Goal: Task Accomplishment & Management: Use online tool/utility

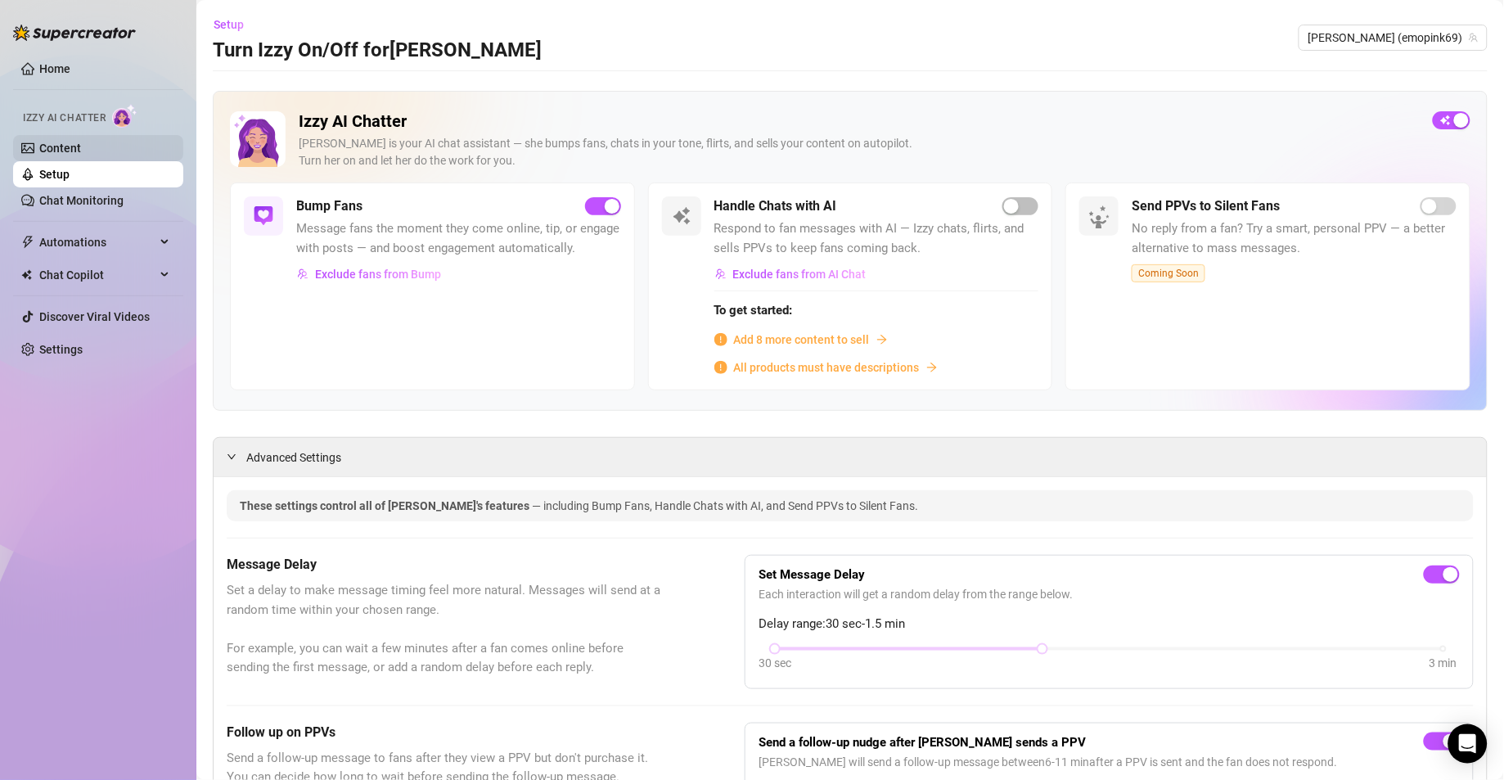
click at [81, 149] on link "Content" at bounding box center [60, 148] width 42 height 13
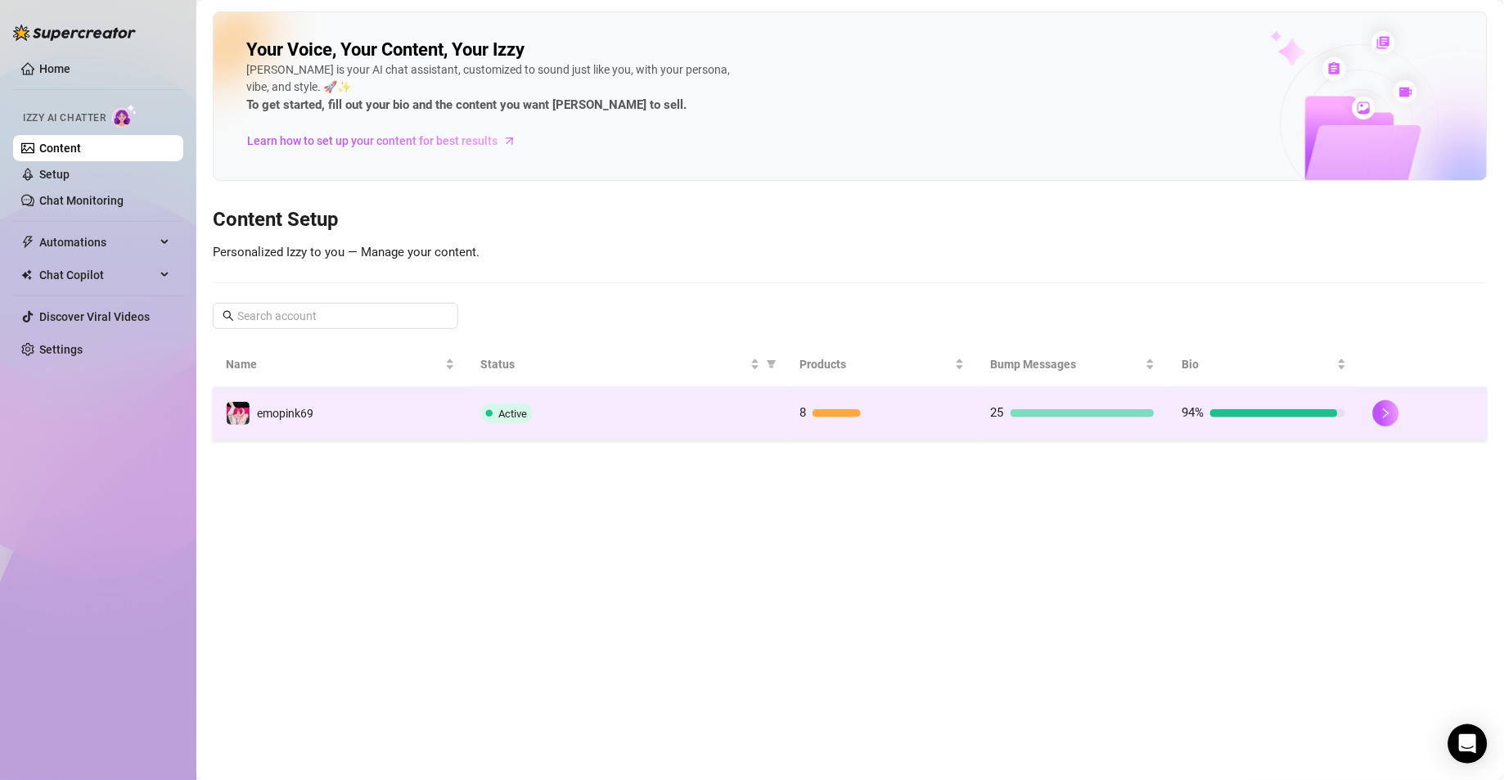
click at [662, 413] on div "Active" at bounding box center [627, 413] width 293 height 20
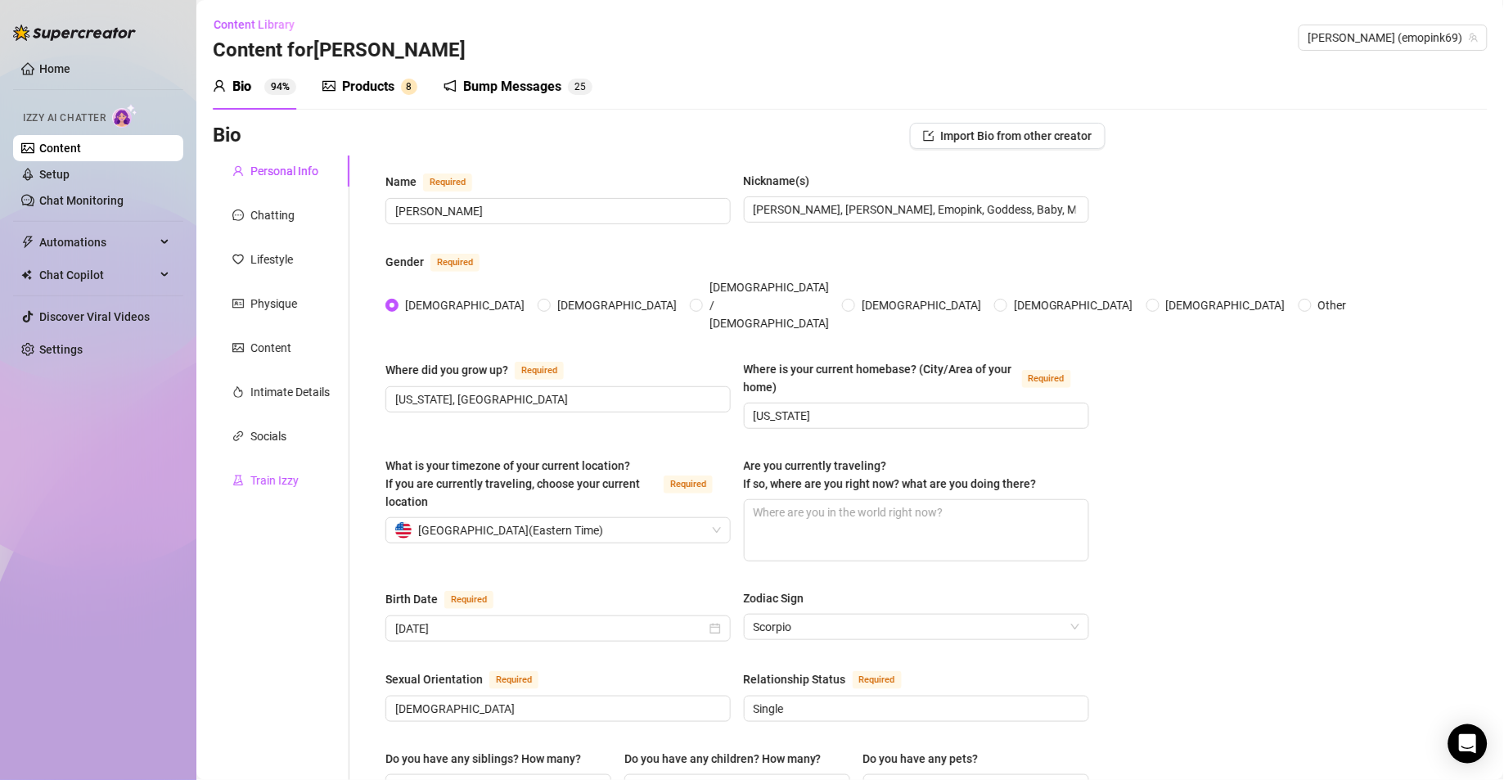
click at [281, 483] on div "Train Izzy" at bounding box center [274, 480] width 48 height 18
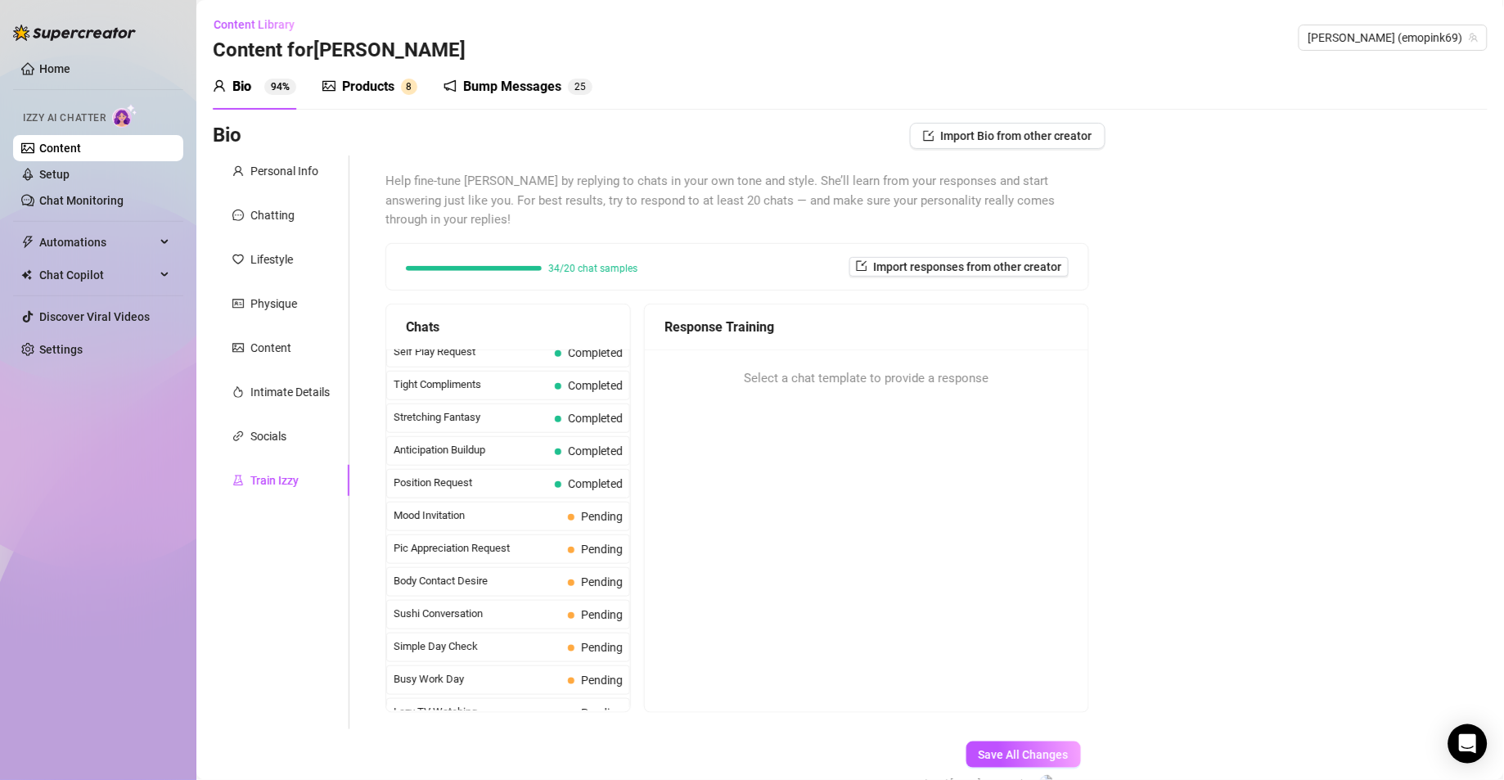
scroll to position [879, 0]
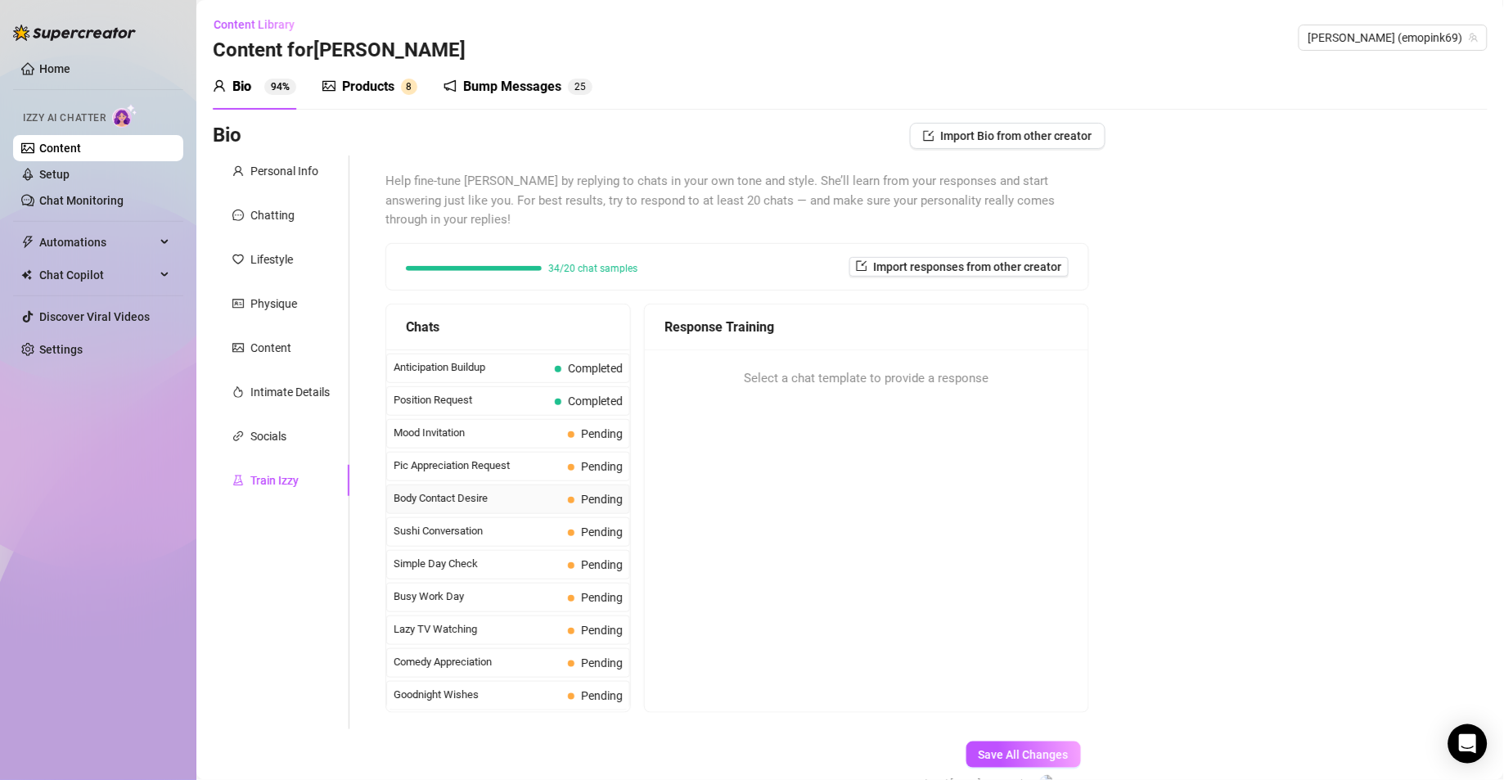
click at [496, 506] on span "Body Contact Desire" at bounding box center [478, 498] width 168 height 16
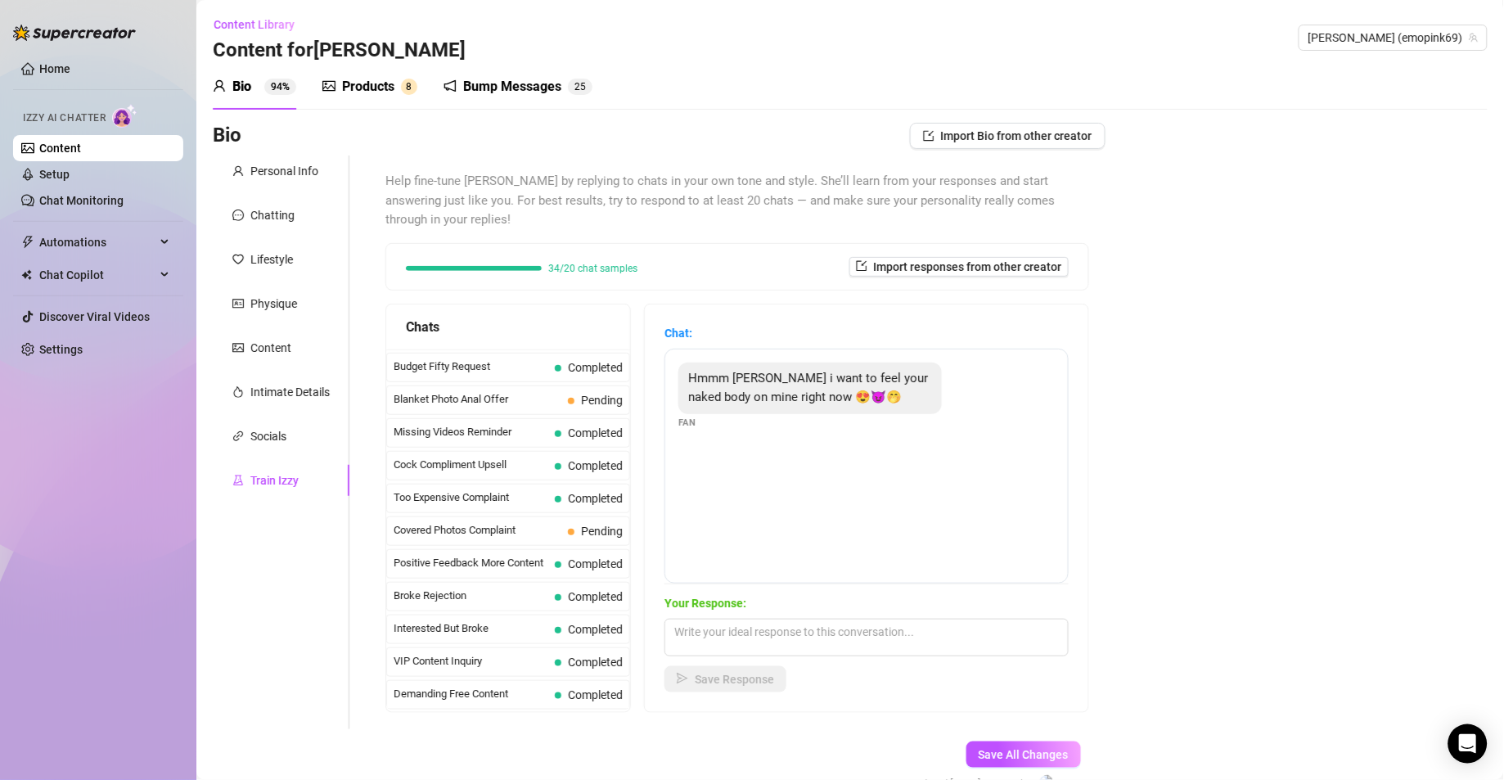
scroll to position [0, 0]
click at [595, 499] on span "Pending" at bounding box center [602, 494] width 42 height 13
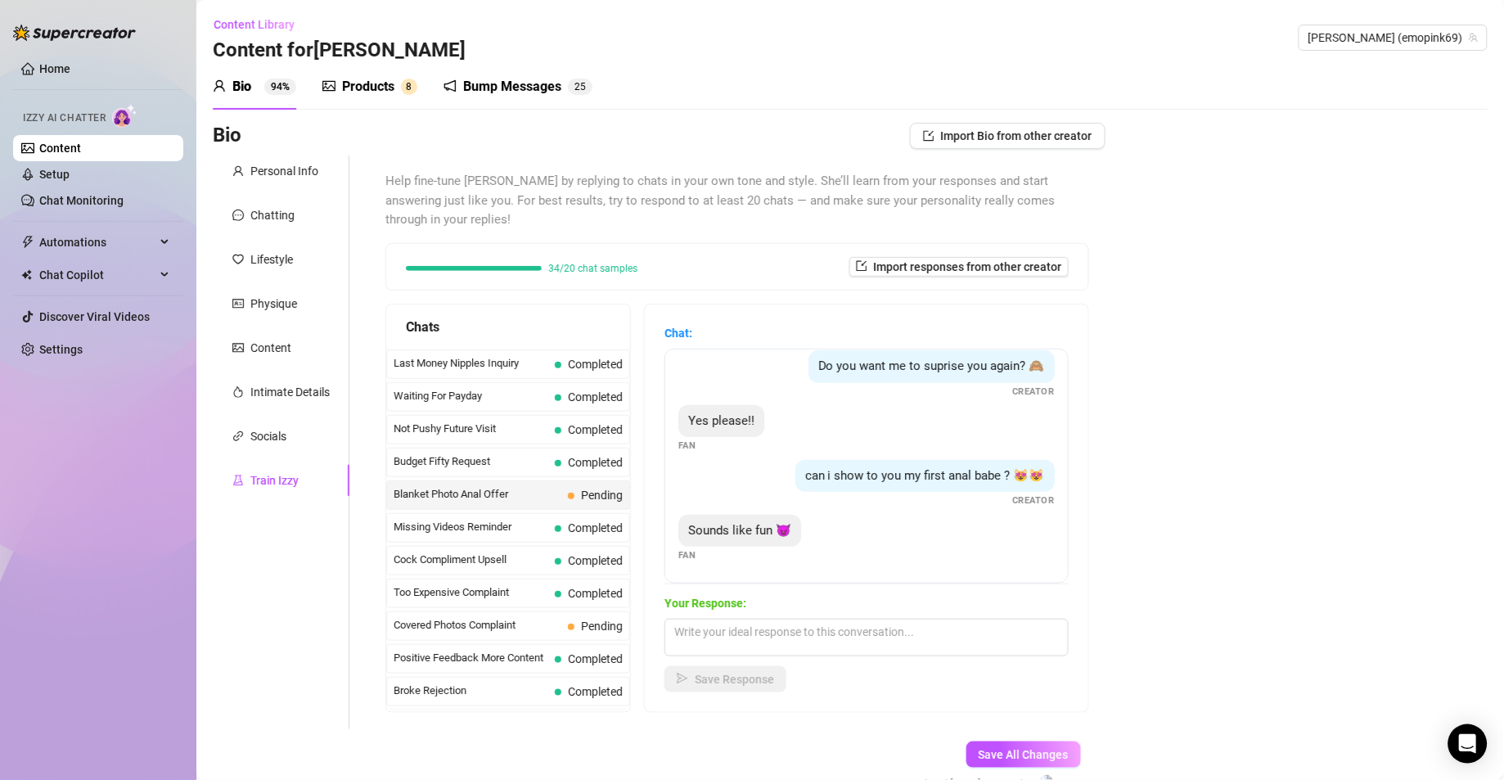
scroll to position [240, 0]
